Goal: Task Accomplishment & Management: Manage account settings

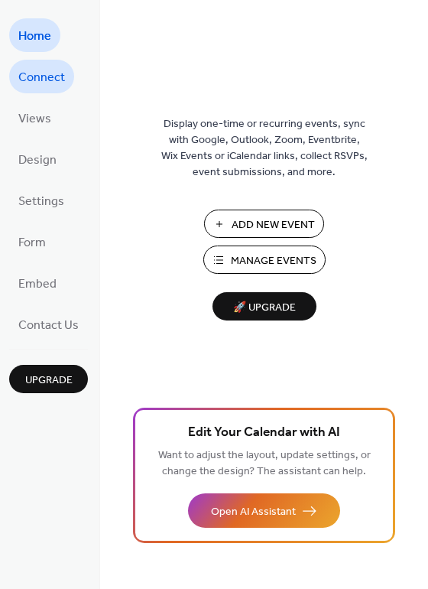
click at [54, 80] on span "Connect" at bounding box center [41, 78] width 47 height 24
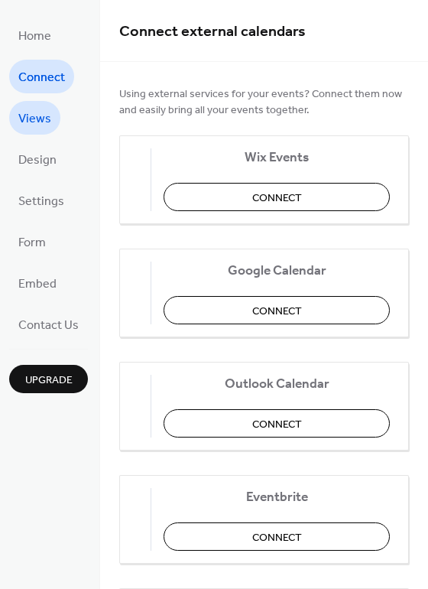
click at [46, 116] on span "Views" at bounding box center [34, 119] width 33 height 24
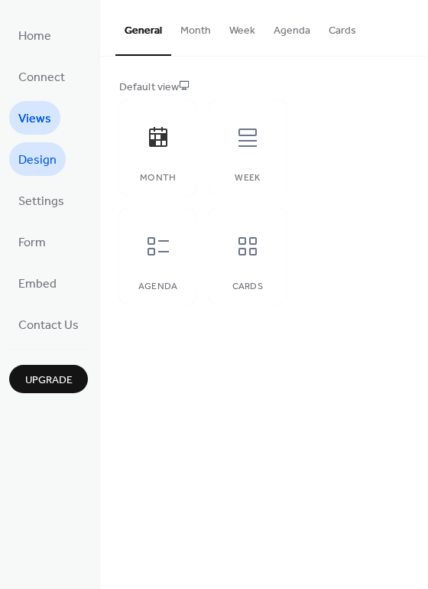
click at [44, 159] on span "Design" at bounding box center [37, 160] width 38 height 24
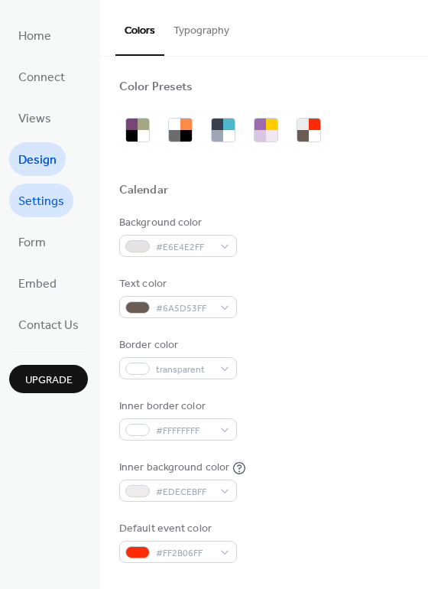
click at [44, 204] on span "Settings" at bounding box center [41, 202] width 46 height 24
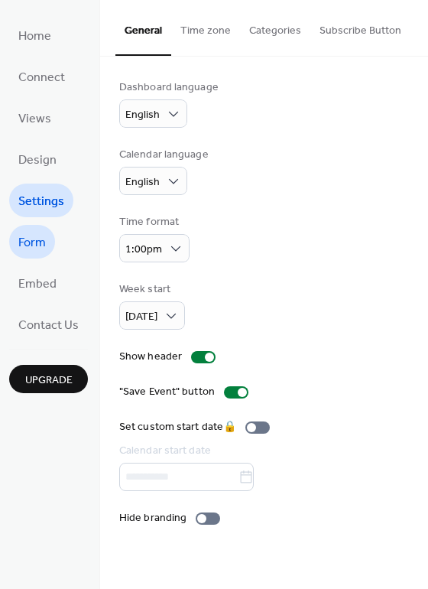
click at [37, 239] on span "Form" at bounding box center [32, 243] width 28 height 24
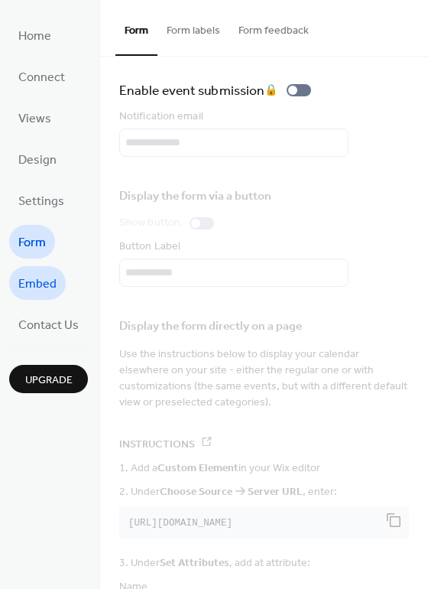
click at [38, 278] on span "Embed" at bounding box center [37, 284] width 38 height 24
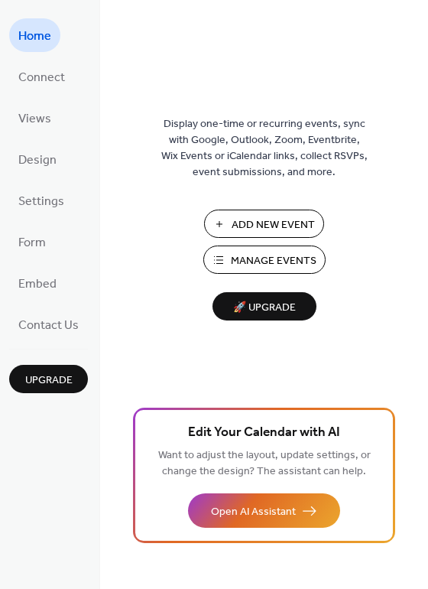
click at [250, 268] on span "Manage Events" at bounding box center [274, 261] width 86 height 16
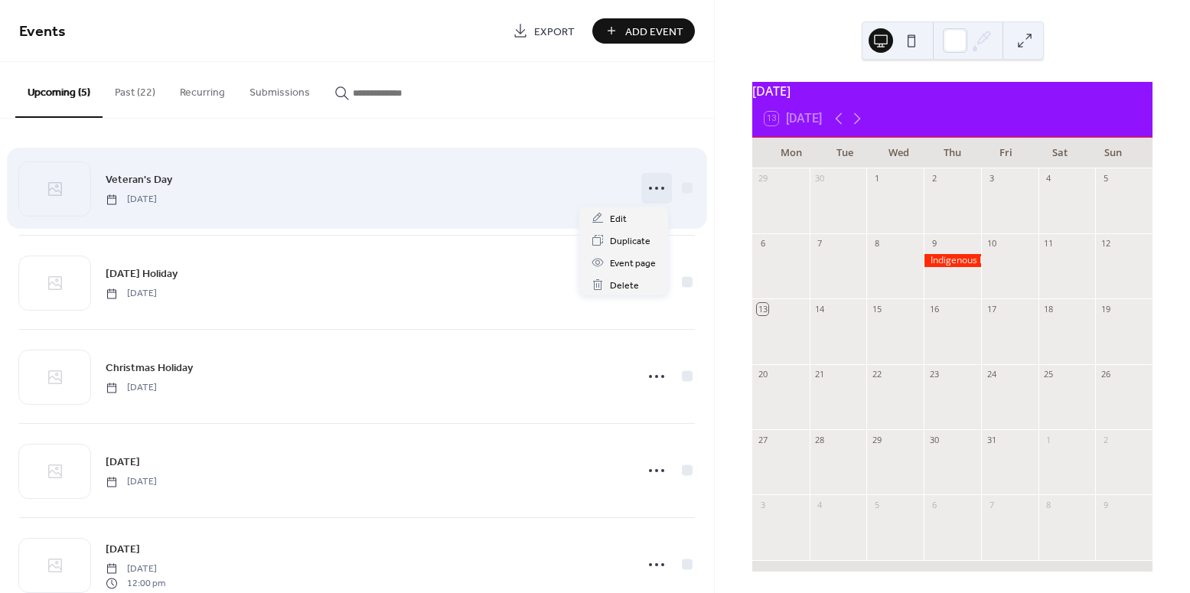
click at [652, 191] on icon at bounding box center [656, 188] width 24 height 24
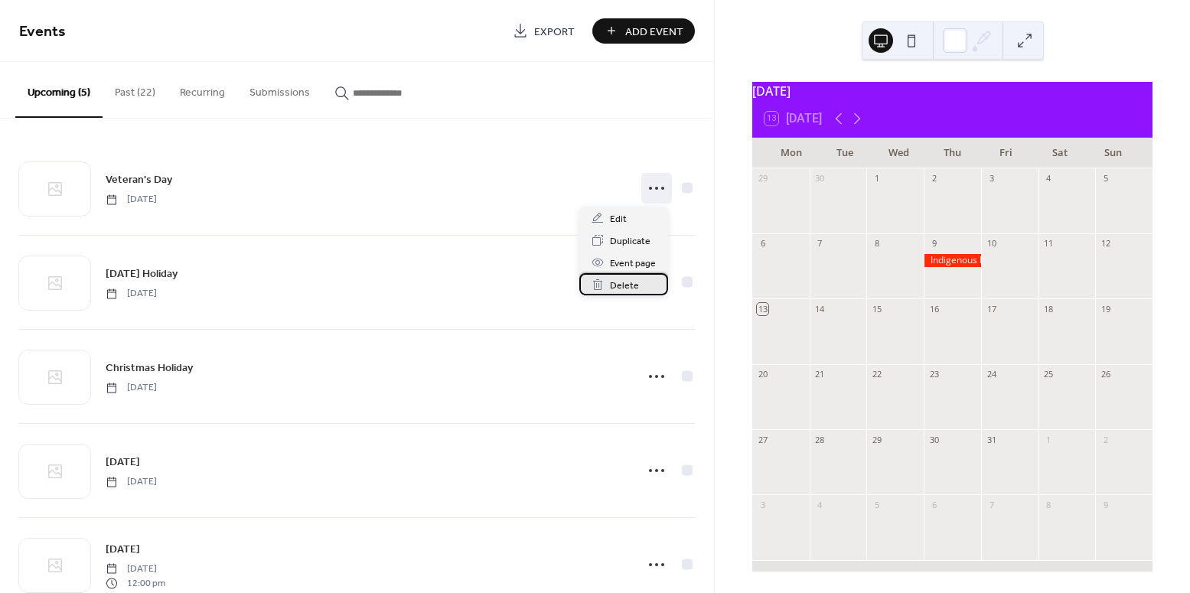
click at [627, 284] on span "Delete" at bounding box center [624, 286] width 29 height 16
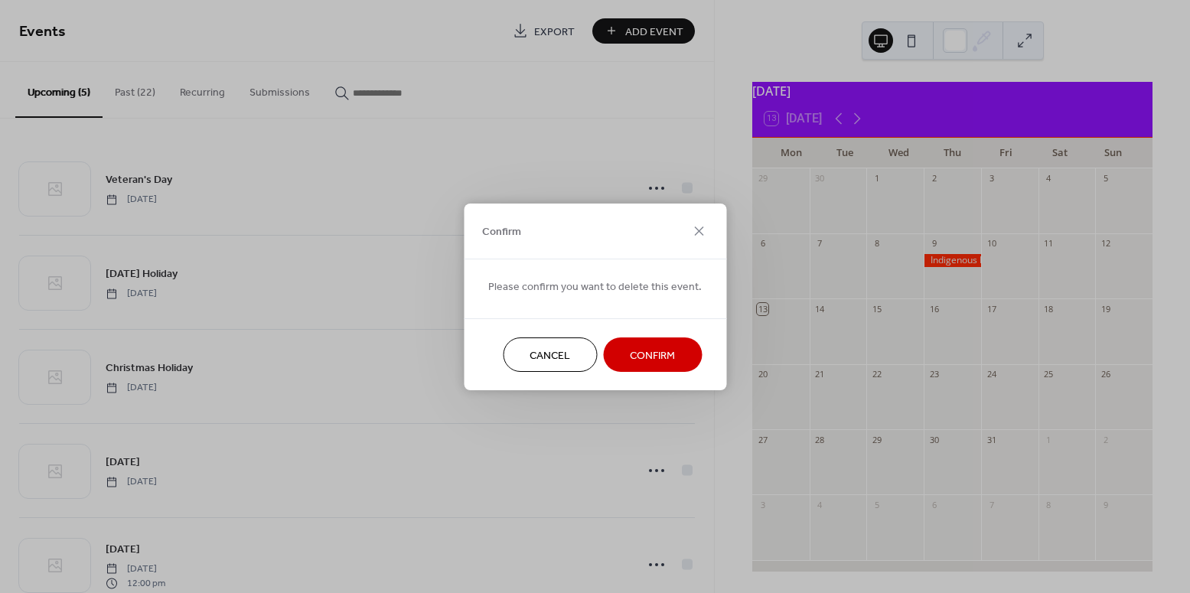
click at [660, 353] on span "Confirm" at bounding box center [652, 355] width 45 height 16
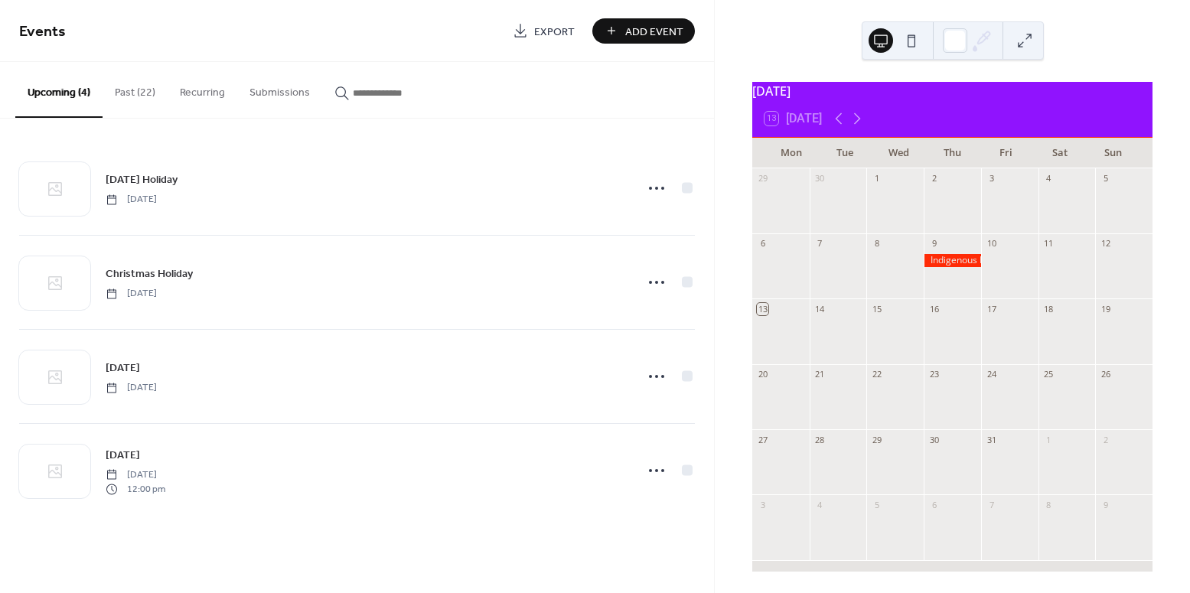
click at [141, 93] on button "Past (22)" at bounding box center [135, 89] width 65 height 54
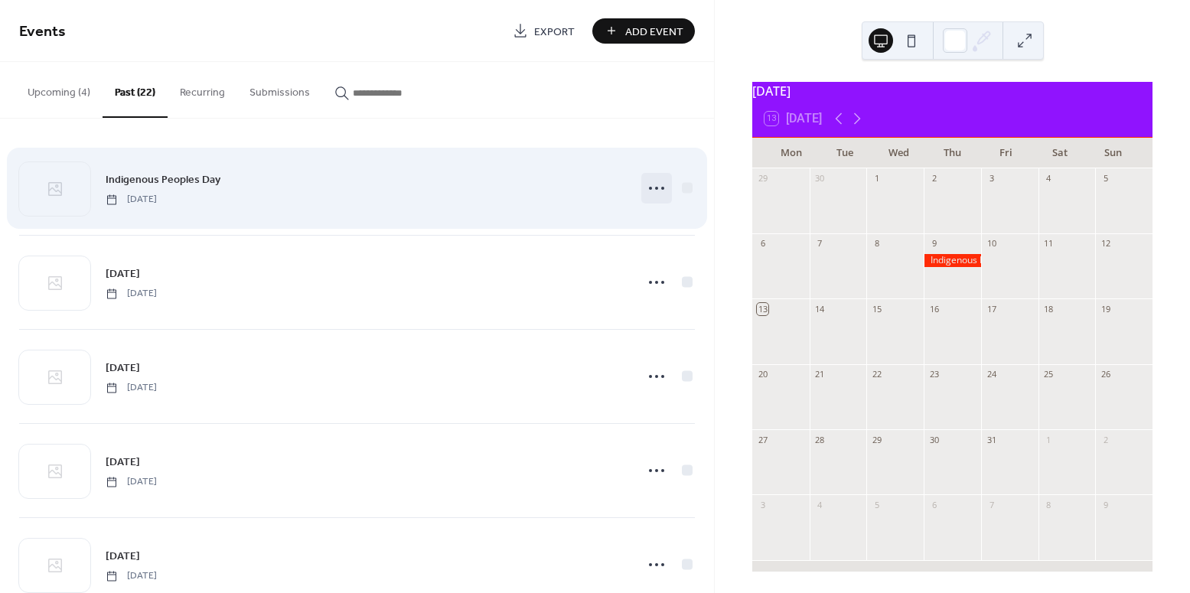
click at [649, 186] on icon at bounding box center [656, 188] width 24 height 24
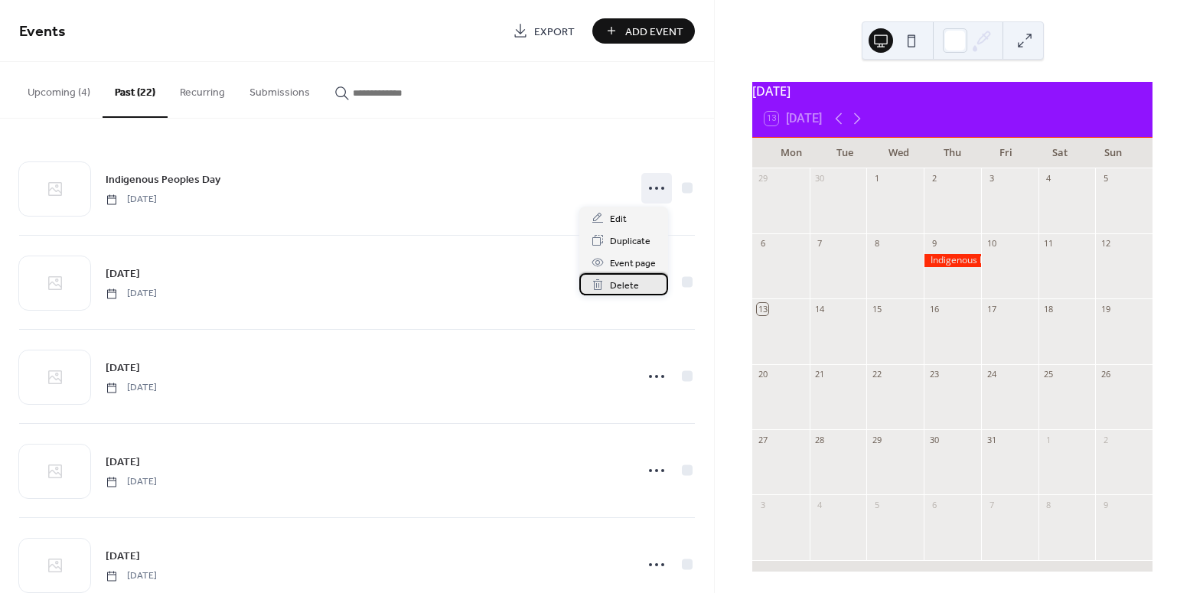
click at [622, 289] on span "Delete" at bounding box center [624, 286] width 29 height 16
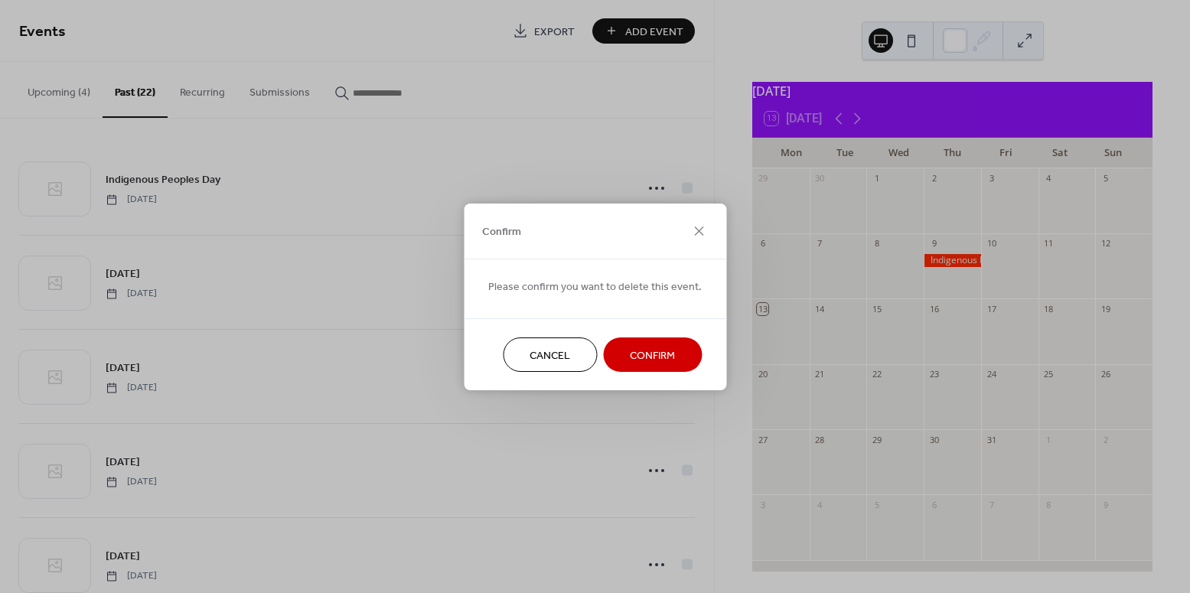
click at [640, 352] on span "Confirm" at bounding box center [652, 355] width 45 height 16
